Goal: Transaction & Acquisition: Purchase product/service

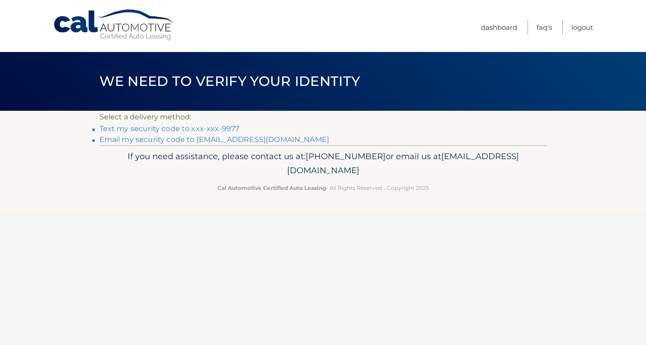
click at [229, 138] on link "Email my security code to i******@wesleyan.edu" at bounding box center [214, 139] width 230 height 9
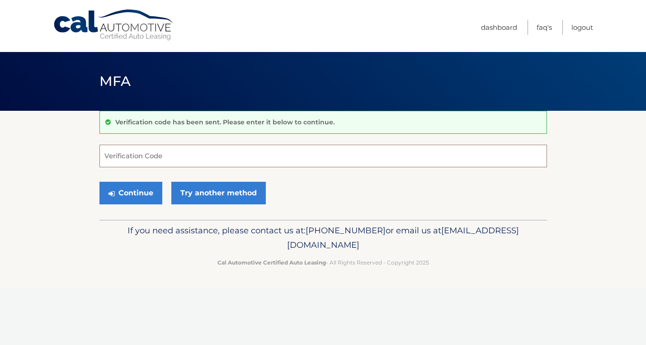
click at [232, 153] on input "Verification Code" at bounding box center [322, 156] width 447 height 23
click at [191, 156] on input "Verification Code" at bounding box center [322, 156] width 447 height 23
type input "967352"
click at [360, 208] on div "Continue Try another method" at bounding box center [322, 193] width 447 height 31
click at [127, 191] on button "Continue" at bounding box center [130, 193] width 63 height 23
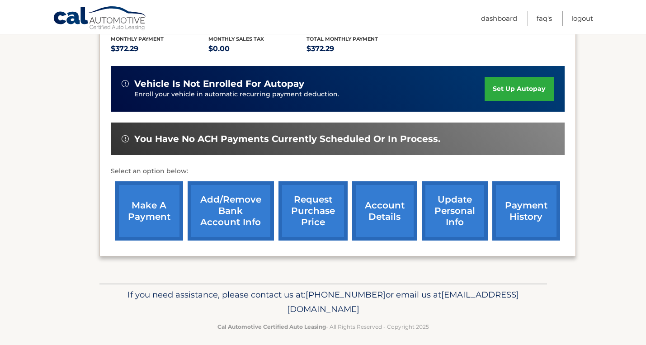
scroll to position [225, 0]
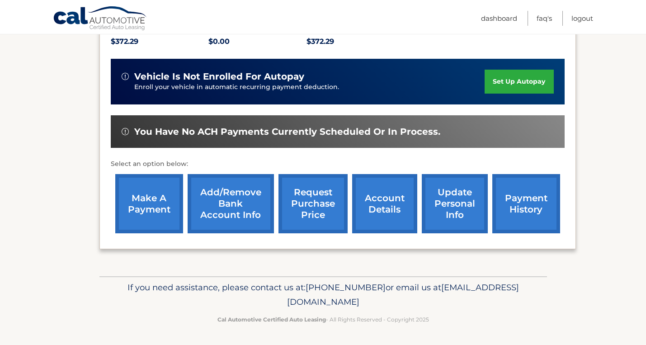
click at [301, 197] on link "request purchase price" at bounding box center [312, 203] width 69 height 59
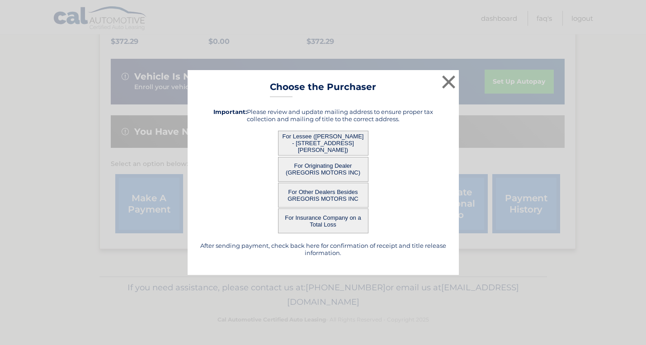
click at [355, 147] on button "For Lessee ([PERSON_NAME] - [STREET_ADDRESS][PERSON_NAME])" at bounding box center [323, 143] width 90 height 25
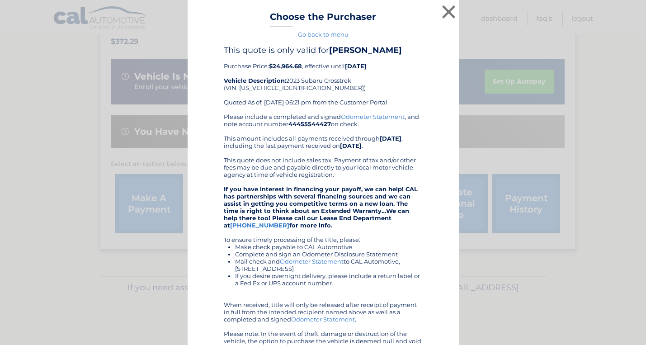
click at [322, 143] on div "Please include a completed and signed Odometer Statement , and note account num…" at bounding box center [323, 236] width 199 height 246
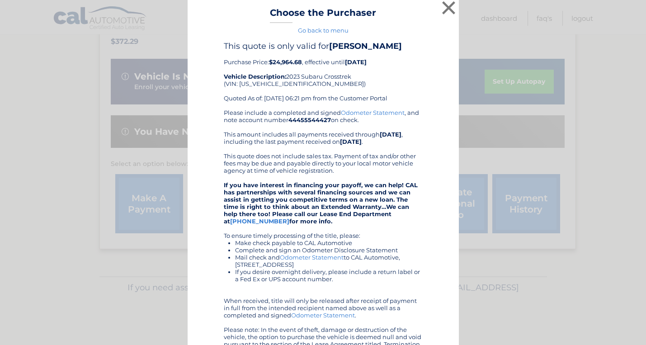
scroll to position [0, 0]
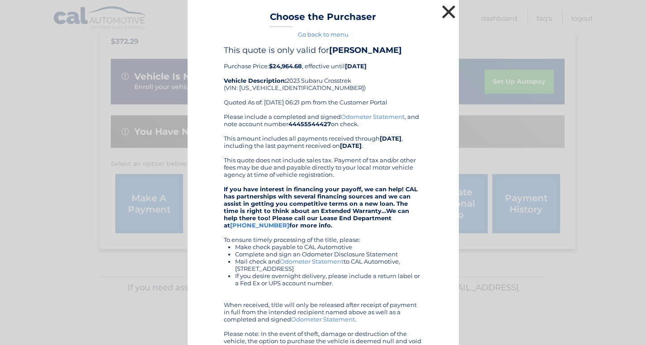
click at [449, 13] on button "×" at bounding box center [449, 12] width 18 height 18
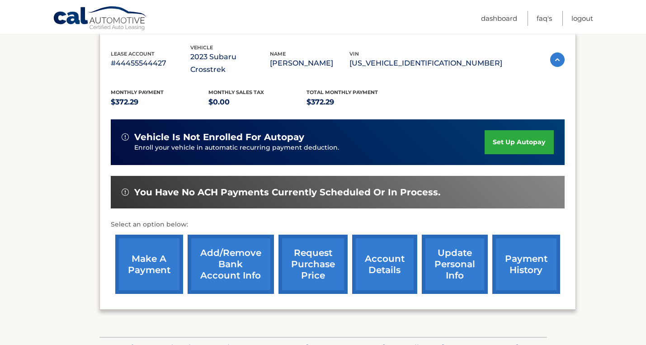
scroll to position [154, 0]
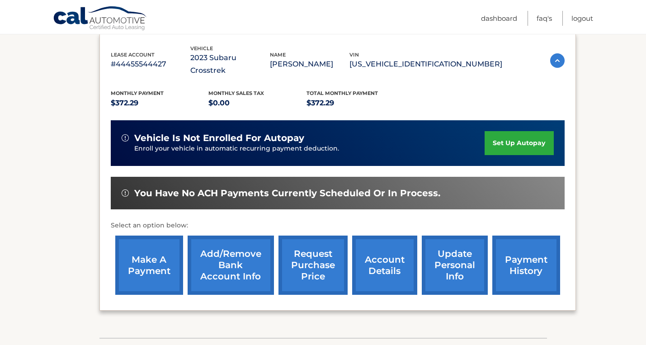
click at [157, 261] on link "make a payment" at bounding box center [149, 264] width 68 height 59
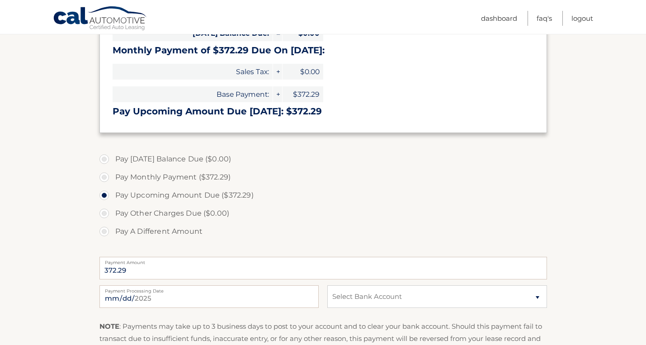
scroll to position [161, 0]
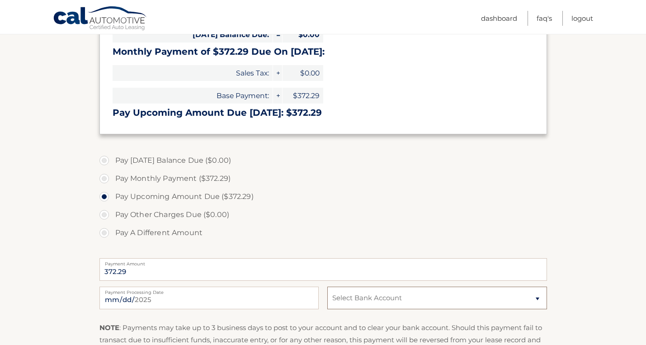
select select "NDc0NWQ2NmYtZTEwYy00MTE3LTlhNDktNGI4ZTc0ZGQ0ODMy"
click option "Checking BROADVIEW FCU *****1183" at bounding box center [0, 0] width 0 height 0
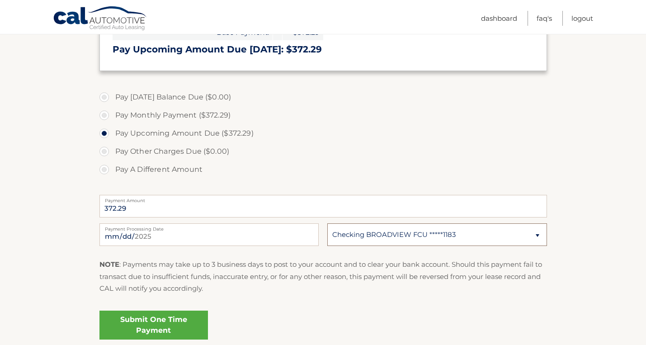
scroll to position [227, 0]
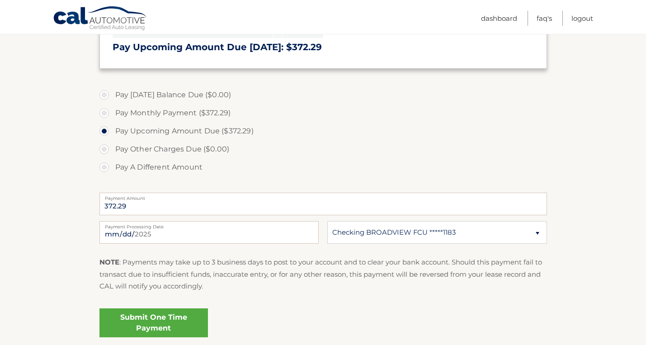
click at [164, 314] on link "Submit One Time Payment" at bounding box center [153, 322] width 108 height 29
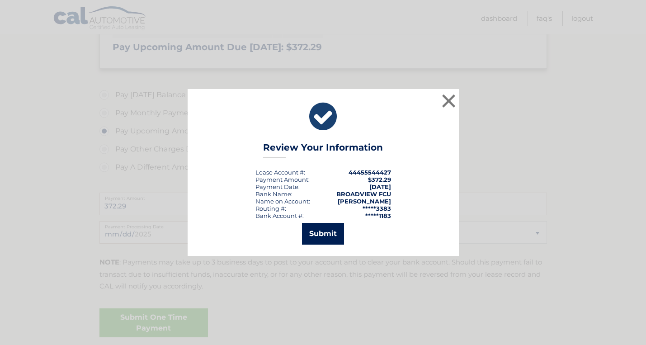
click at [329, 233] on button "Submit" at bounding box center [323, 234] width 42 height 22
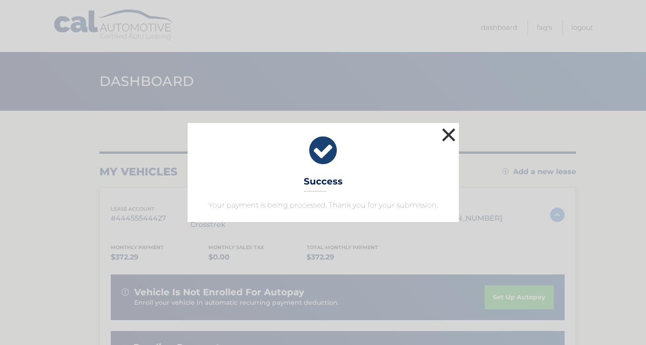
click at [447, 131] on button "×" at bounding box center [449, 135] width 18 height 18
